Goal: Check status: Check status

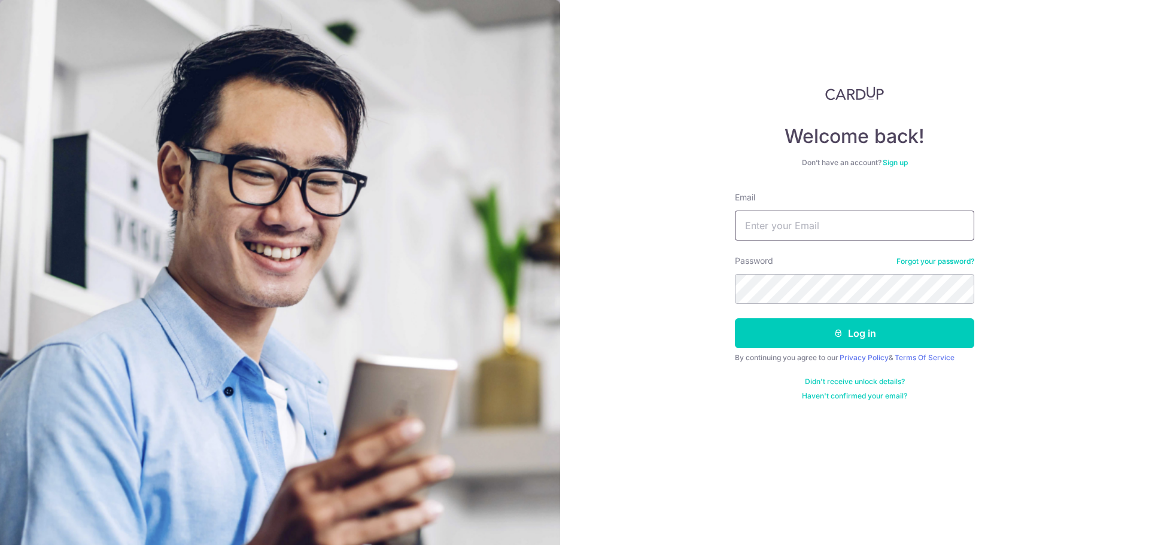
click at [815, 220] on input "Email" at bounding box center [854, 226] width 239 height 30
click at [813, 224] on input "Email" at bounding box center [854, 226] width 239 height 30
type input "[PERSON_NAME][EMAIL_ADDRESS][DOMAIN_NAME]"
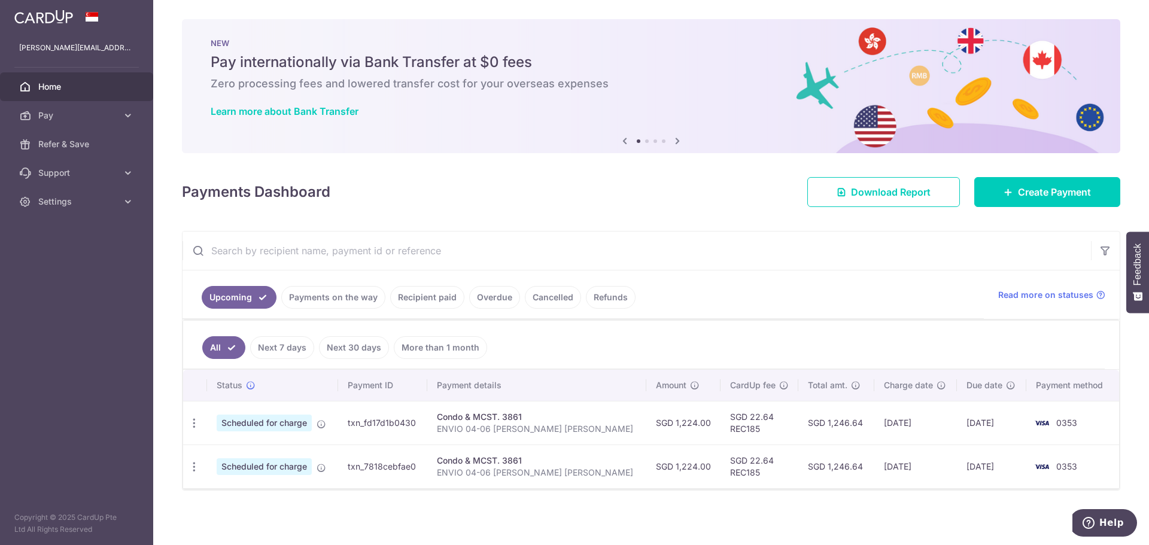
click at [348, 303] on link "Payments on the way" at bounding box center [333, 297] width 104 height 23
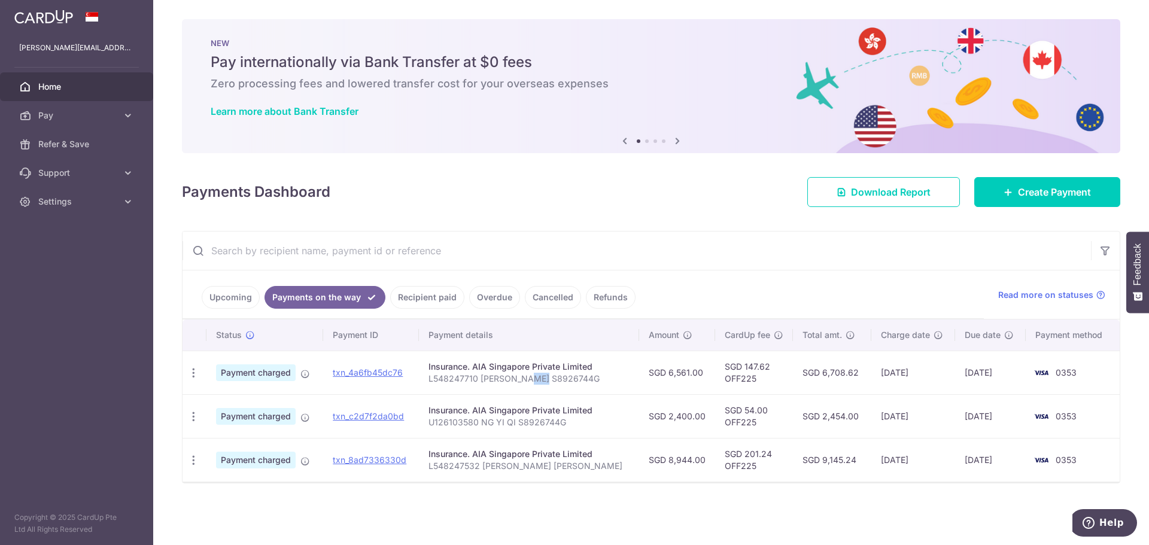
drag, startPoint x: 540, startPoint y: 382, endPoint x: 547, endPoint y: 382, distance: 6.6
click at [547, 382] on p "L548247710 NG YI QI S8926744G" at bounding box center [528, 379] width 201 height 12
click at [548, 378] on p "L548247710 NG YI QI S8926744G" at bounding box center [528, 379] width 201 height 12
drag, startPoint x: 707, startPoint y: 381, endPoint x: 717, endPoint y: 381, distance: 10.8
click at [715, 381] on tr "PDF Receipt Payment charged txn_4a6fb45dc76 Insurance. AIA Singapore Private Li…" at bounding box center [650, 373] width 937 height 44
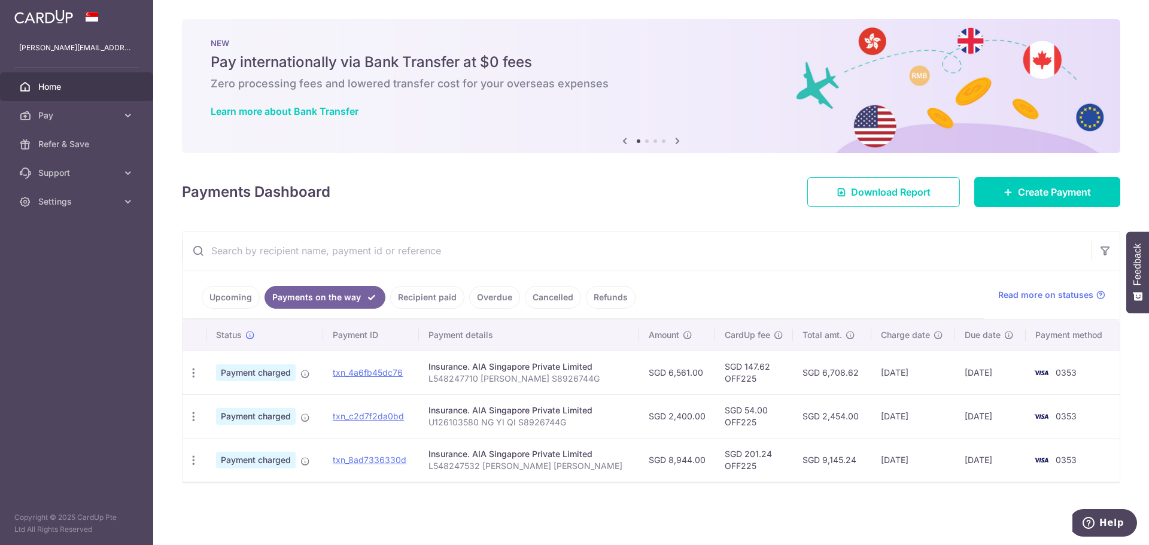
click at [717, 381] on td "SGD 147.62 OFF225" at bounding box center [754, 373] width 78 height 44
drag, startPoint x: 486, startPoint y: 381, endPoint x: 549, endPoint y: 382, distance: 63.4
click at [547, 382] on p "L548247710 NG YI QI S8926744G" at bounding box center [528, 379] width 201 height 12
click at [549, 382] on p "L548247710 NG YI QI S8926744G" at bounding box center [528, 379] width 201 height 12
drag, startPoint x: 556, startPoint y: 381, endPoint x: 546, endPoint y: 381, distance: 10.8
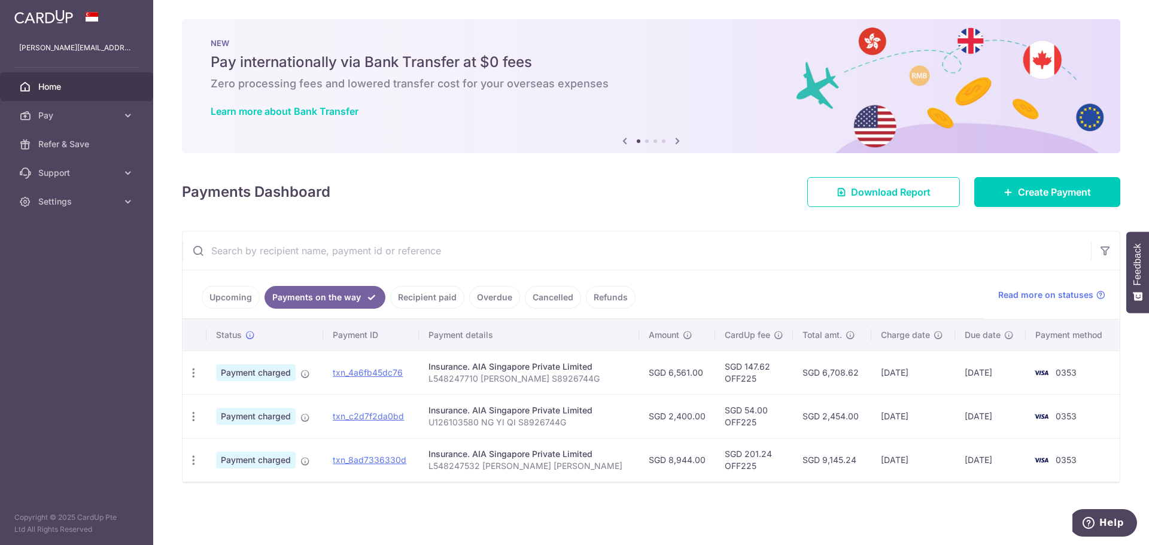
click at [553, 381] on p "L548247710 NG YI QI S8926744G" at bounding box center [528, 379] width 201 height 12
click at [546, 381] on p "L548247710 NG YI QI S8926744G" at bounding box center [528, 379] width 201 height 12
click at [545, 381] on p "L548247710 NG YI QI S8926744G" at bounding box center [528, 379] width 201 height 12
click at [527, 378] on p "L548247710 NG YI QI S8926744G" at bounding box center [528, 379] width 201 height 12
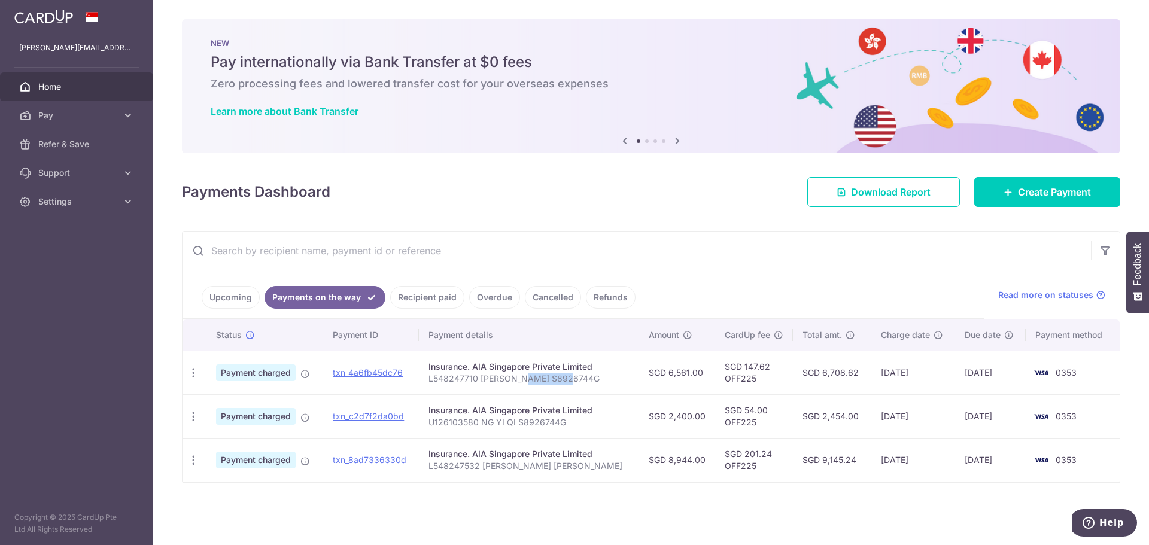
click at [527, 378] on p "L548247710 NG YI QI S8926744G" at bounding box center [528, 379] width 201 height 12
click at [544, 378] on p "L548247710 NG YI QI S8926744G" at bounding box center [528, 379] width 201 height 12
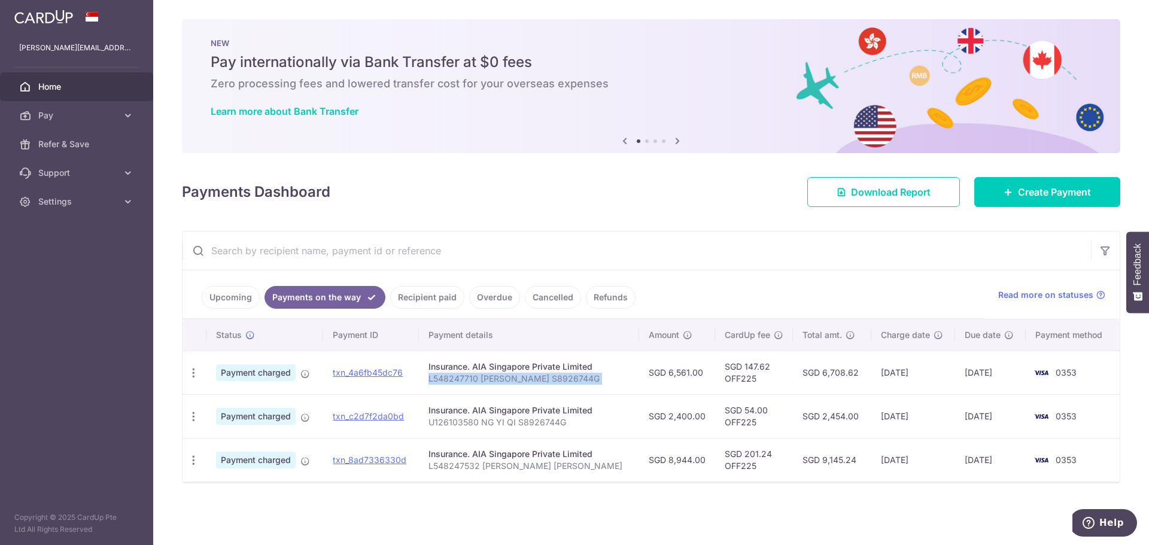
click at [537, 384] on p "L548247710 NG YI QI S8926744G" at bounding box center [528, 379] width 201 height 12
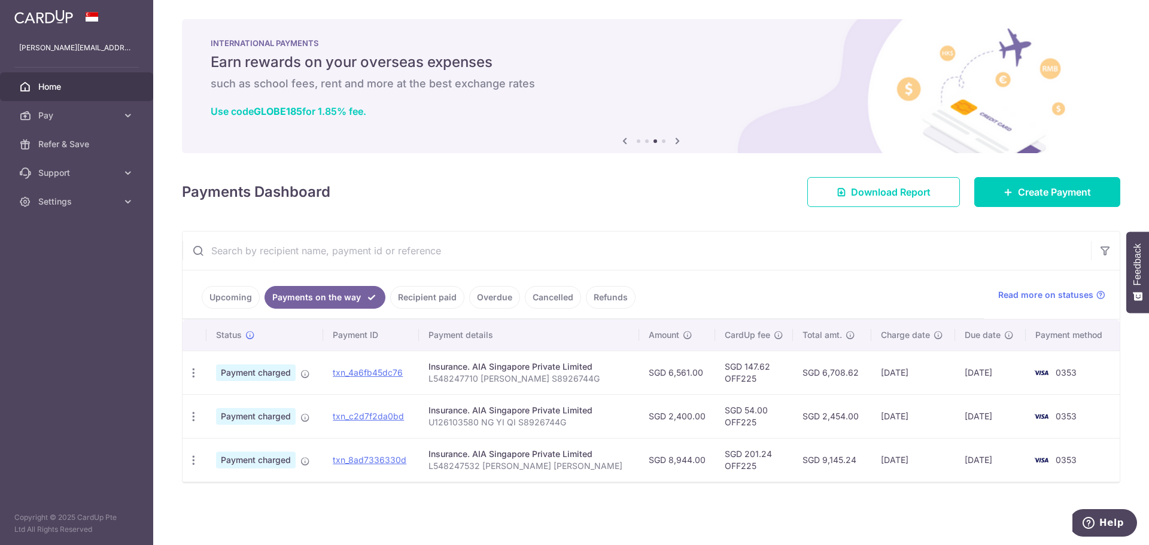
click at [360, 466] on td "txn_8ad7336330d" at bounding box center [371, 460] width 96 height 44
